Goal: Check status: Check status

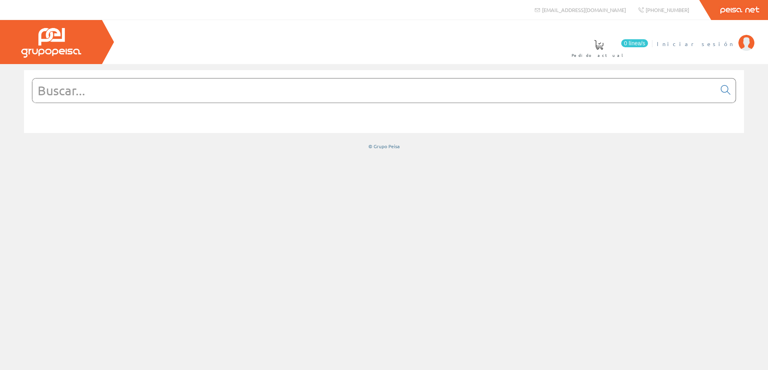
click at [708, 42] on span "Iniciar sesión" at bounding box center [696, 44] width 78 height 8
click at [258, 103] on form at bounding box center [384, 102] width 704 height 49
click at [258, 97] on input "text" at bounding box center [374, 90] width 684 height 24
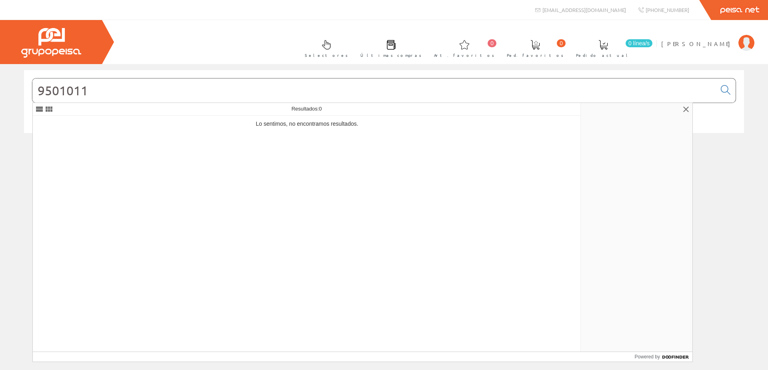
type input "95010110"
drag, startPoint x: 122, startPoint y: 95, endPoint x: 12, endPoint y: 95, distance: 110.0
click at [12, 95] on div "95010110 © Grupo Peisa" at bounding box center [384, 110] width 768 height 80
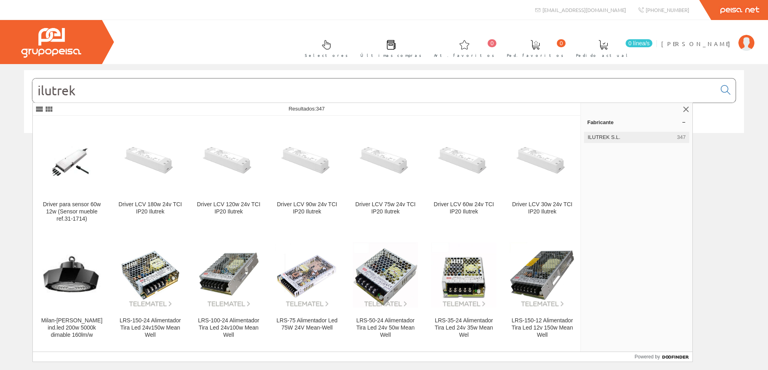
type input "ilutrek"
click at [597, 137] on span "ILUTREK S.L." at bounding box center [631, 137] width 86 height 7
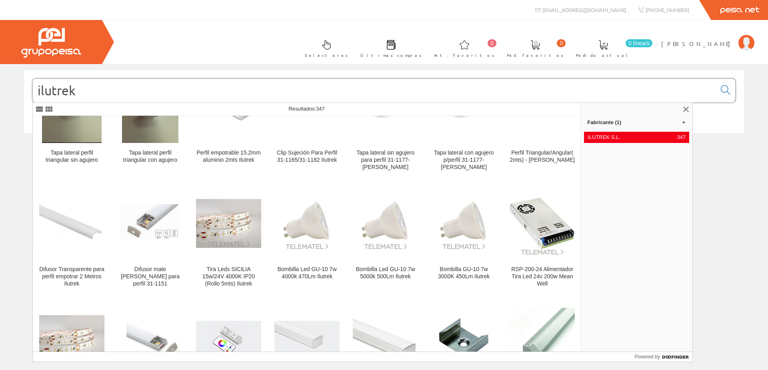
scroll to position [120, 0]
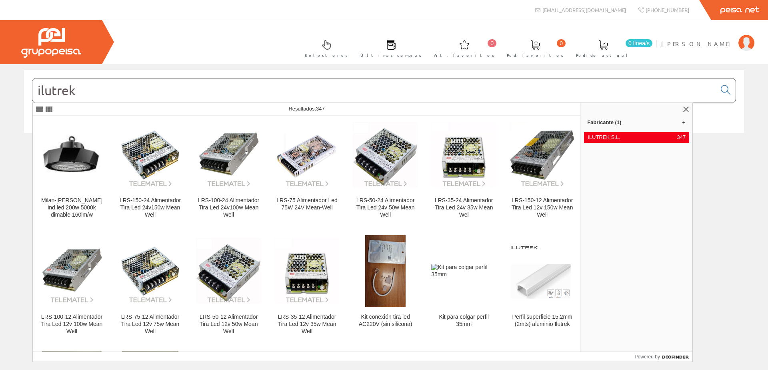
click at [92, 96] on input "ilutrek" at bounding box center [374, 90] width 684 height 24
drag, startPoint x: 95, startPoint y: 88, endPoint x: 0, endPoint y: 95, distance: 95.1
click at [0, 95] on div "ilutrek © Grupo Peisa" at bounding box center [384, 110] width 768 height 80
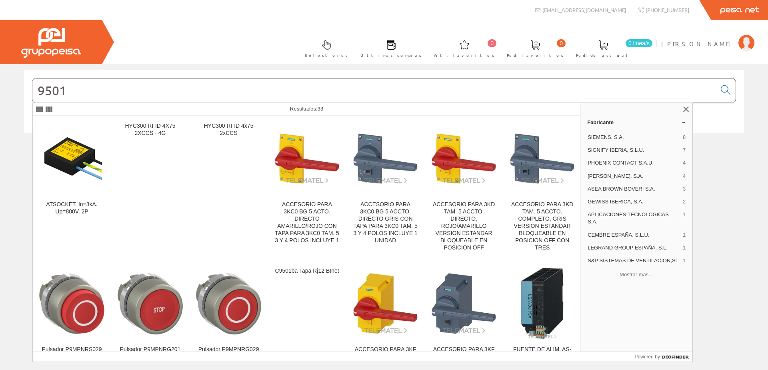
type input "95010"
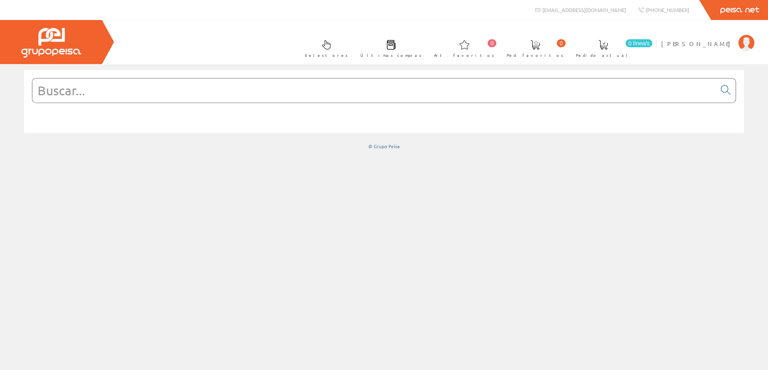
click at [99, 87] on input "text" at bounding box center [374, 90] width 684 height 24
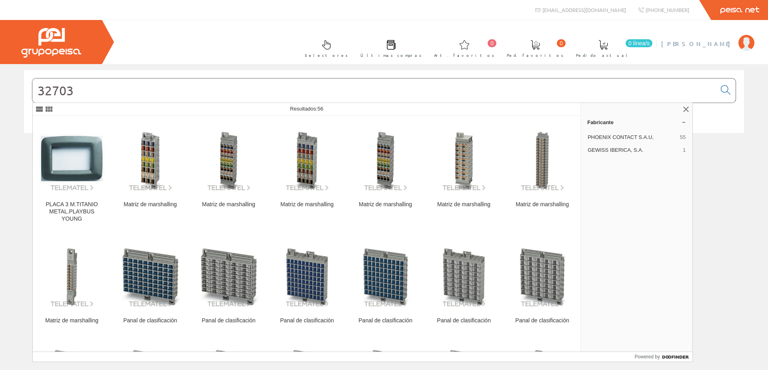
type input "32703"
click at [732, 44] on span "[PERSON_NAME]" at bounding box center [697, 44] width 73 height 8
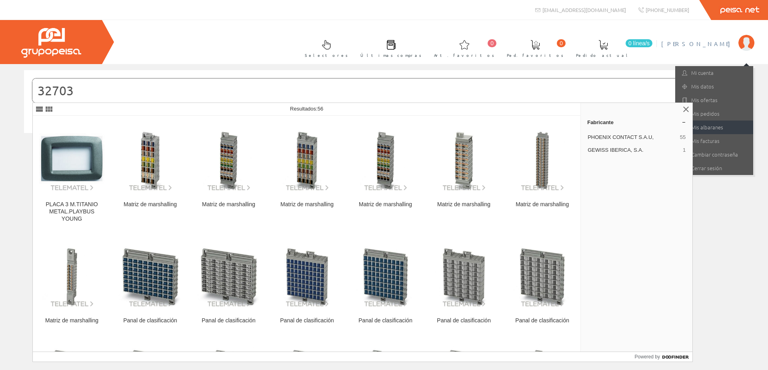
click at [718, 126] on link "Mis albaranes" at bounding box center [714, 127] width 78 height 14
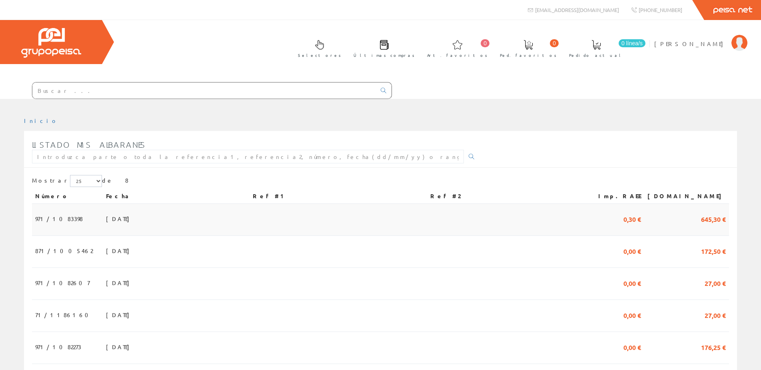
click at [66, 214] on span "971/1083398" at bounding box center [59, 219] width 48 height 14
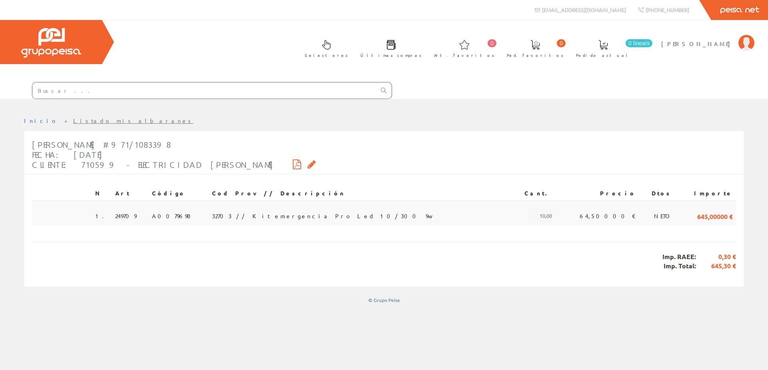
drag, startPoint x: 250, startPoint y: 191, endPoint x: 247, endPoint y: 209, distance: 18.2
click at [250, 191] on th "Cod Prov // Descripción" at bounding box center [359, 193] width 301 height 14
click at [244, 214] on span "32703 // Kit emergencia Pro Led 10/300 9w" at bounding box center [321, 216] width 219 height 14
click at [184, 217] on span "A0079698" at bounding box center [171, 216] width 38 height 14
